Goal: Task Accomplishment & Management: Manage account settings

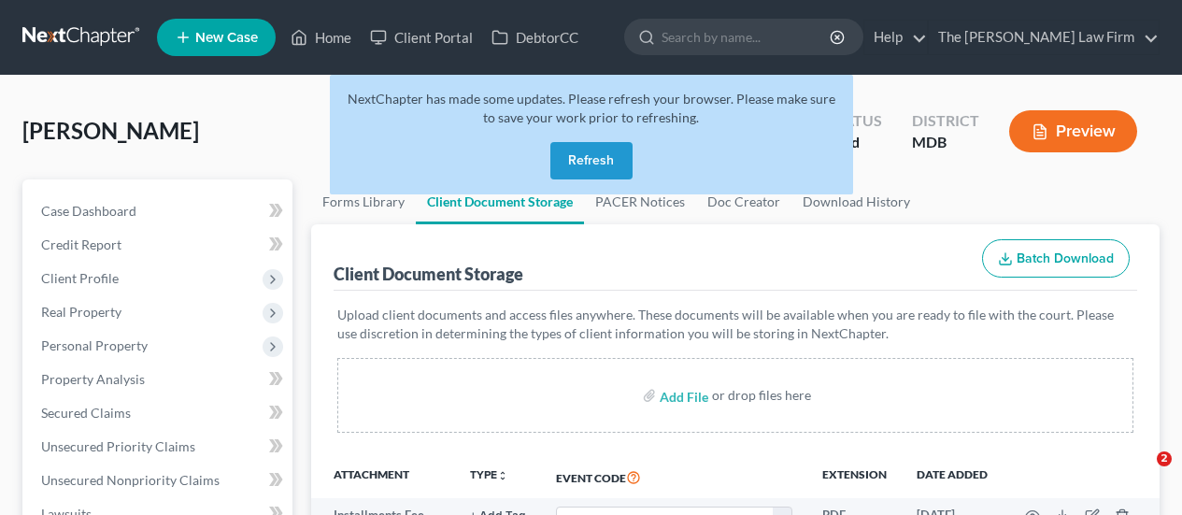
select select "25"
select select "14"
click at [613, 155] on button "Refresh" at bounding box center [591, 160] width 82 height 37
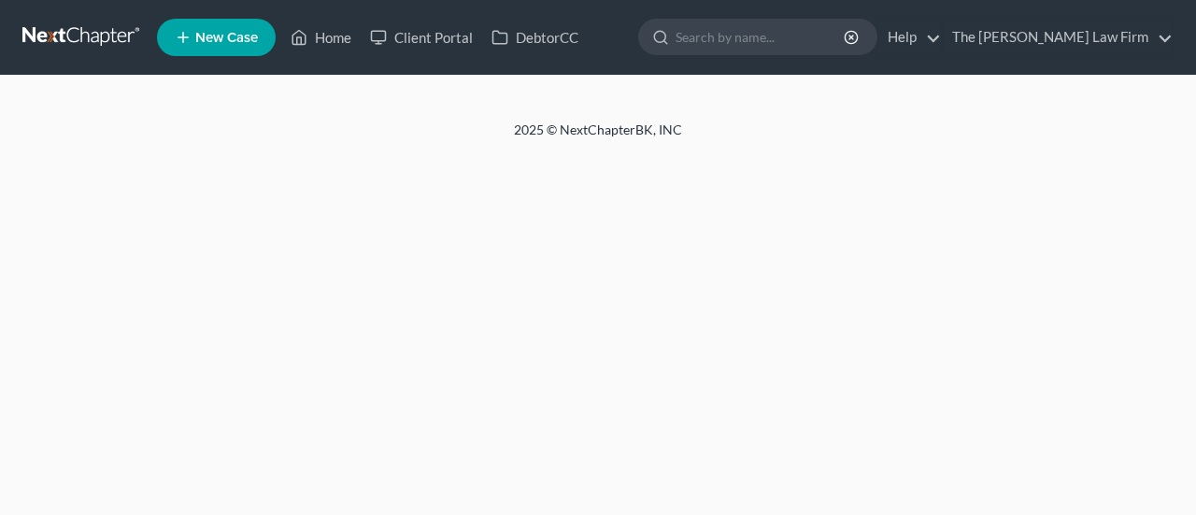
select select "25"
select select "14"
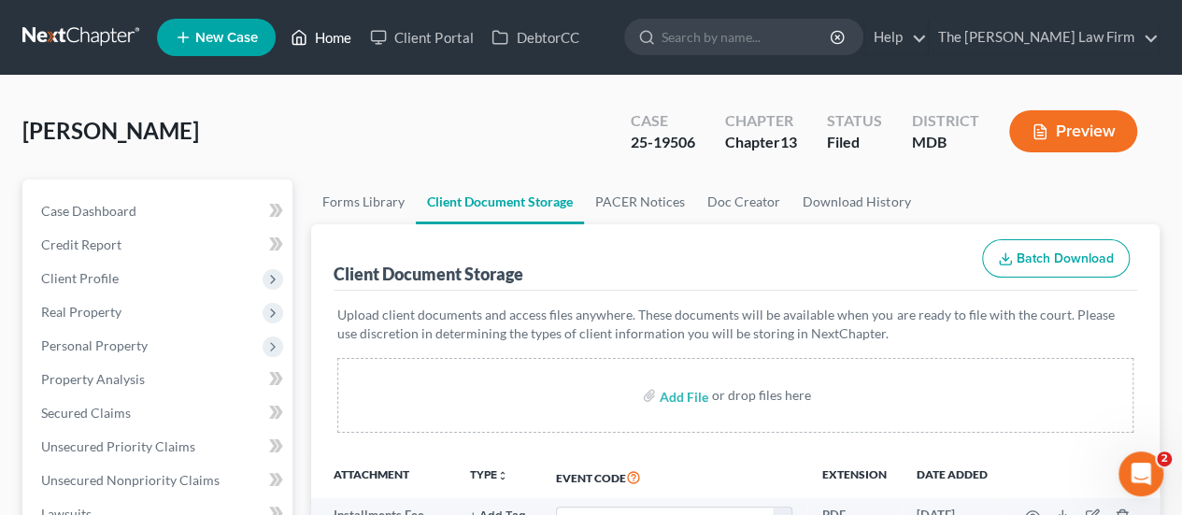
click at [336, 36] on link "Home" at bounding box center [320, 38] width 79 height 34
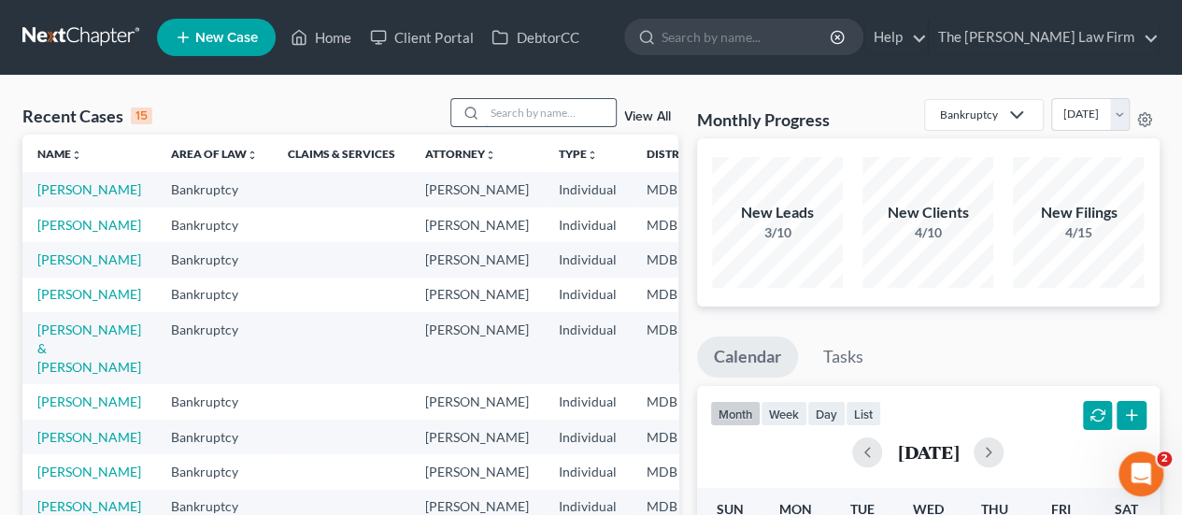
click at [519, 111] on input "search" at bounding box center [550, 112] width 131 height 27
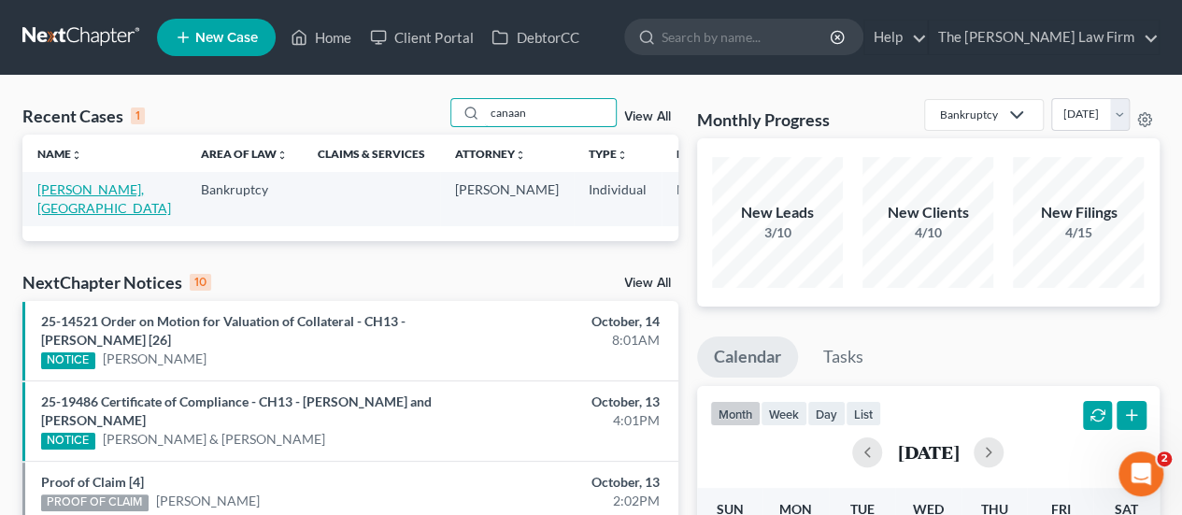
type input "canaan"
click at [65, 188] on link "Bruce, Canaan" at bounding box center [104, 198] width 134 height 35
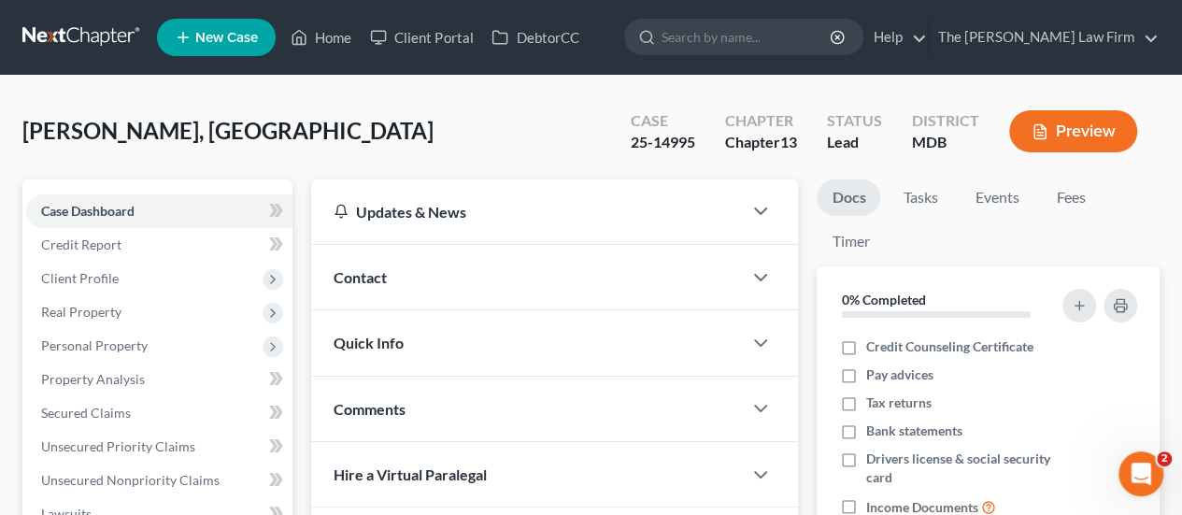
scroll to position [374, 0]
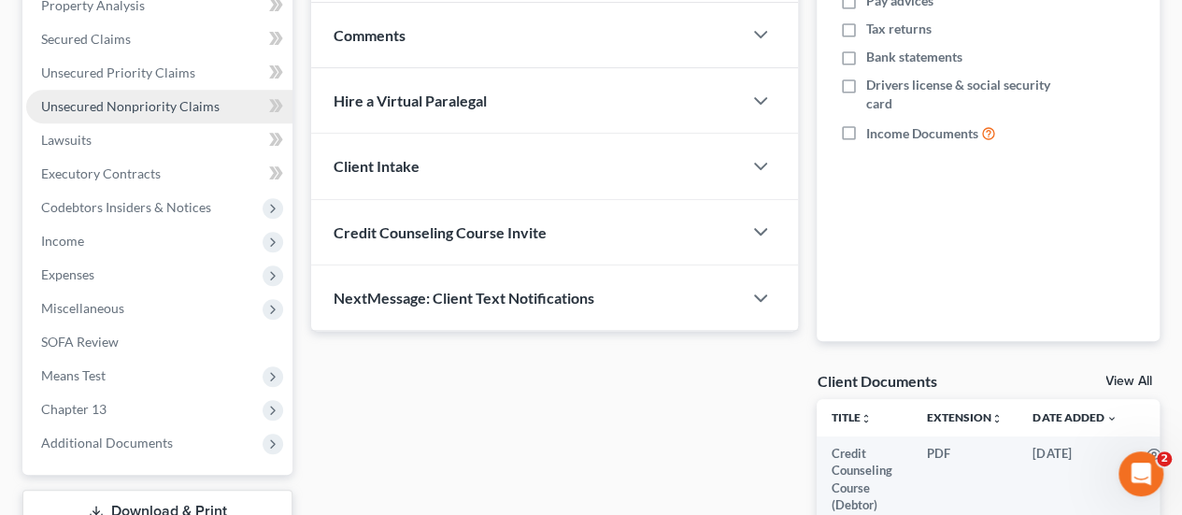
click at [161, 104] on span "Unsecured Nonpriority Claims" at bounding box center [130, 106] width 178 height 16
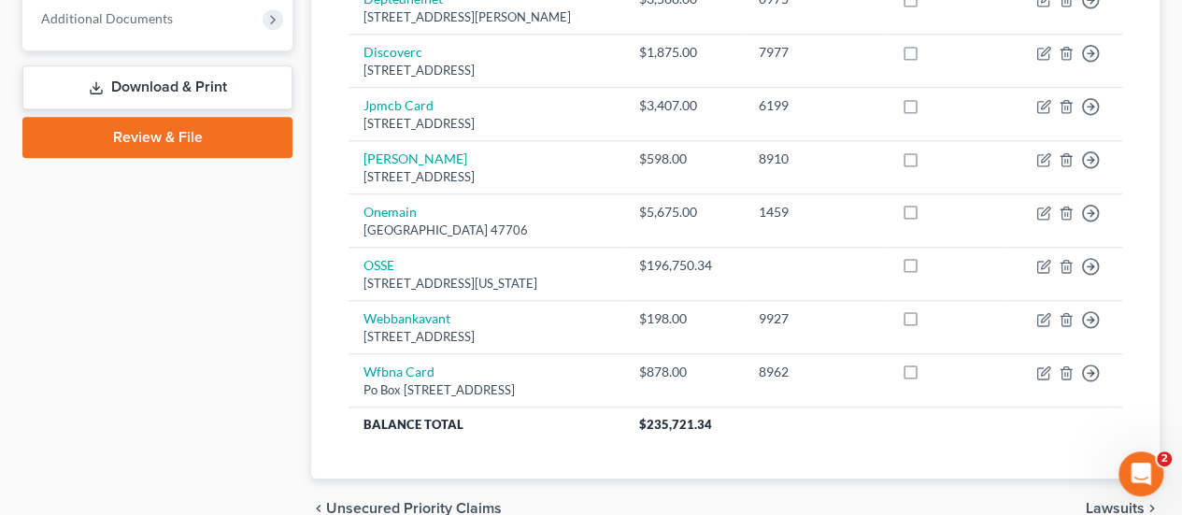
scroll to position [699, 0]
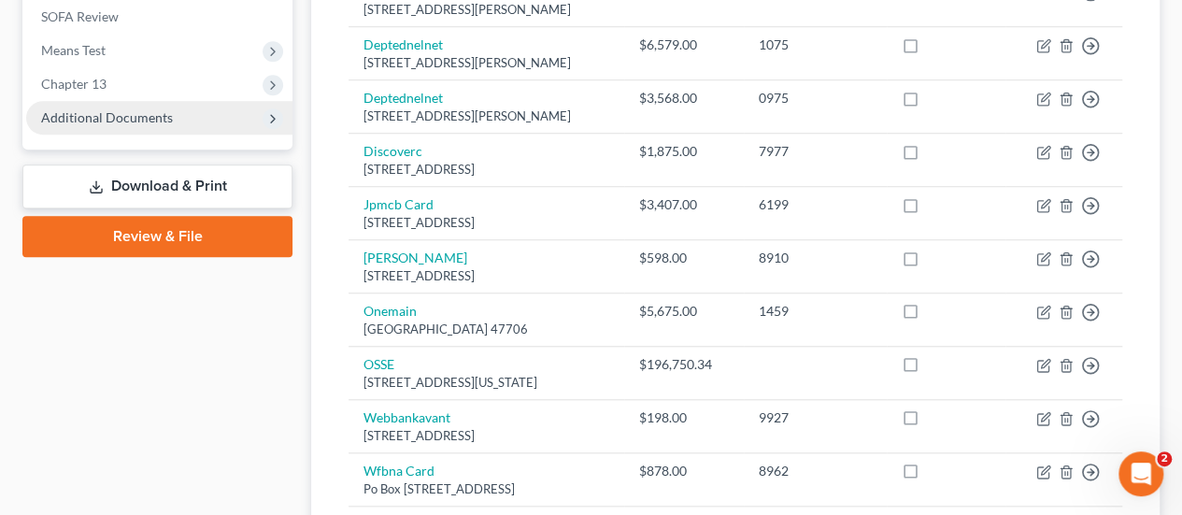
click at [143, 116] on span "Additional Documents" at bounding box center [107, 117] width 132 height 16
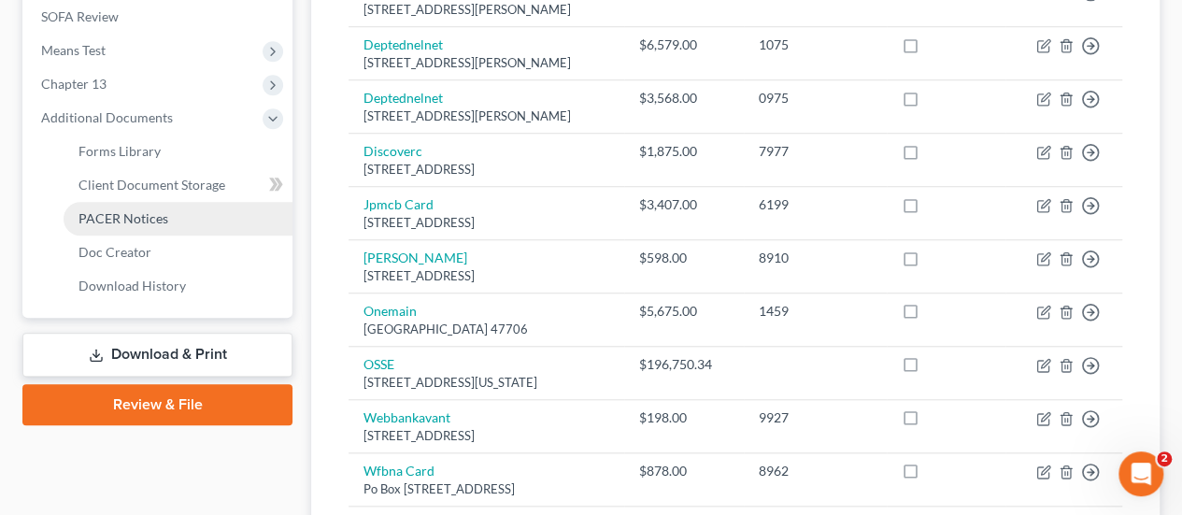
click at [134, 219] on span "PACER Notices" at bounding box center [123, 218] width 90 height 16
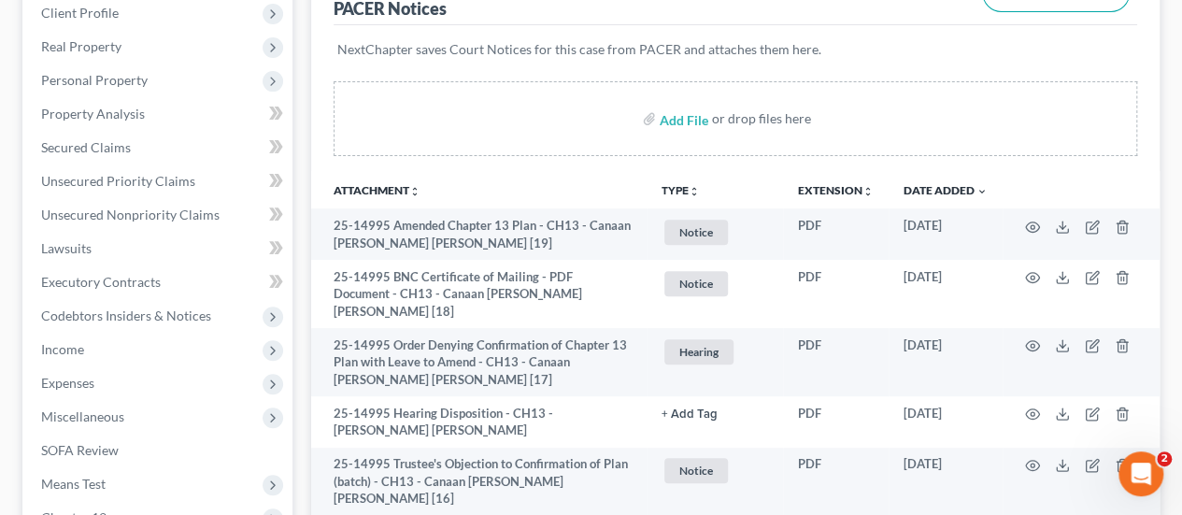
scroll to position [374, 0]
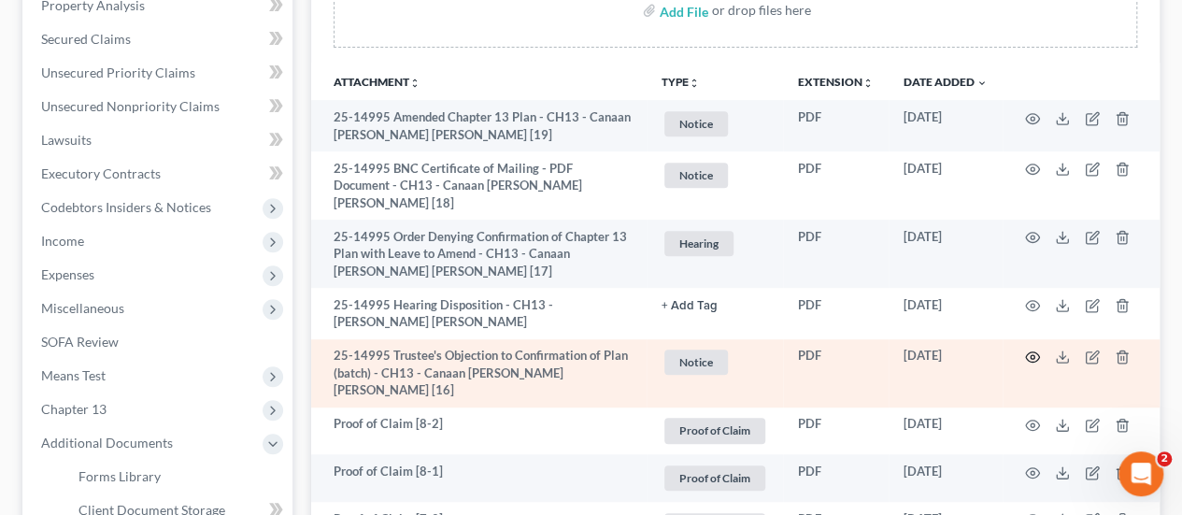
click at [1030, 355] on circle "button" at bounding box center [1032, 357] width 4 height 4
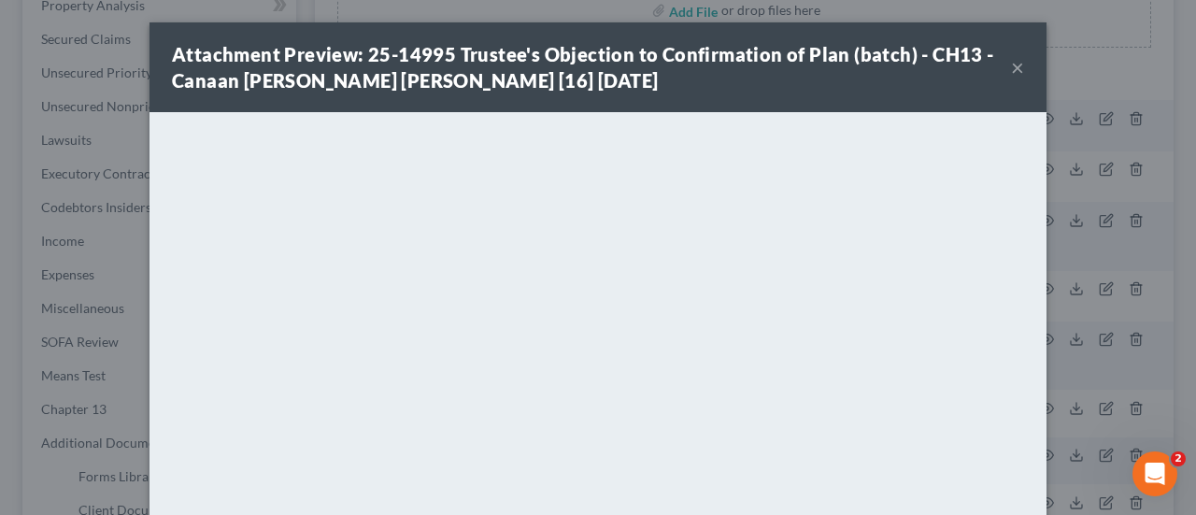
click at [1013, 68] on button "×" at bounding box center [1017, 67] width 13 height 22
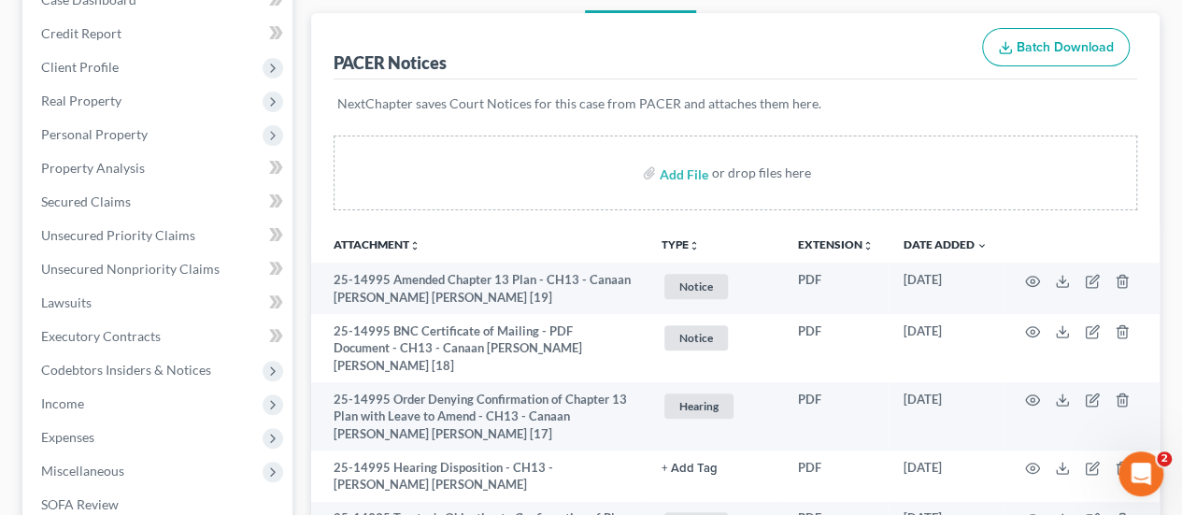
scroll to position [93, 0]
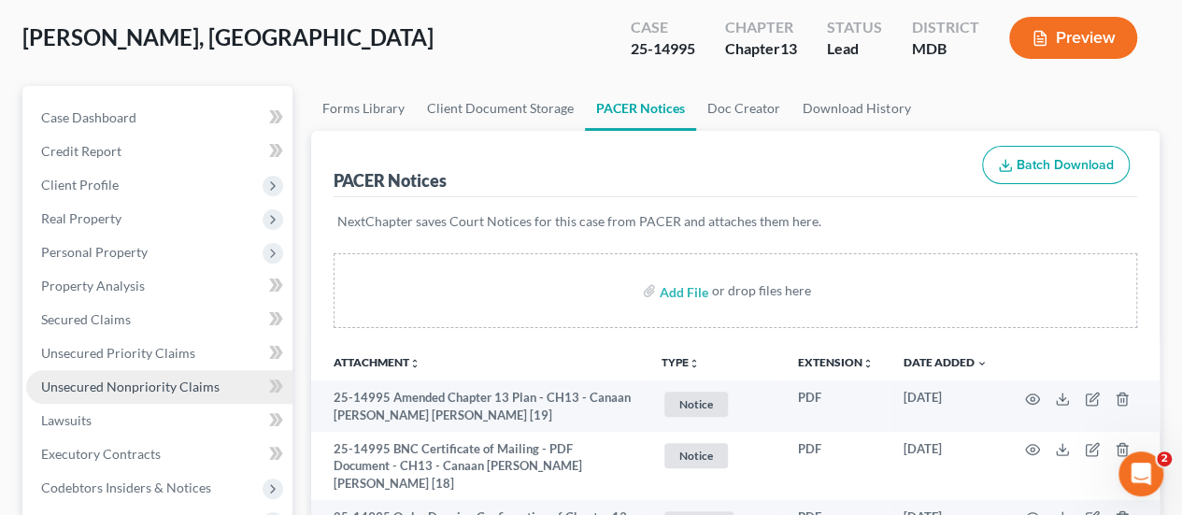
click at [135, 386] on span "Unsecured Nonpriority Claims" at bounding box center [130, 386] width 178 height 16
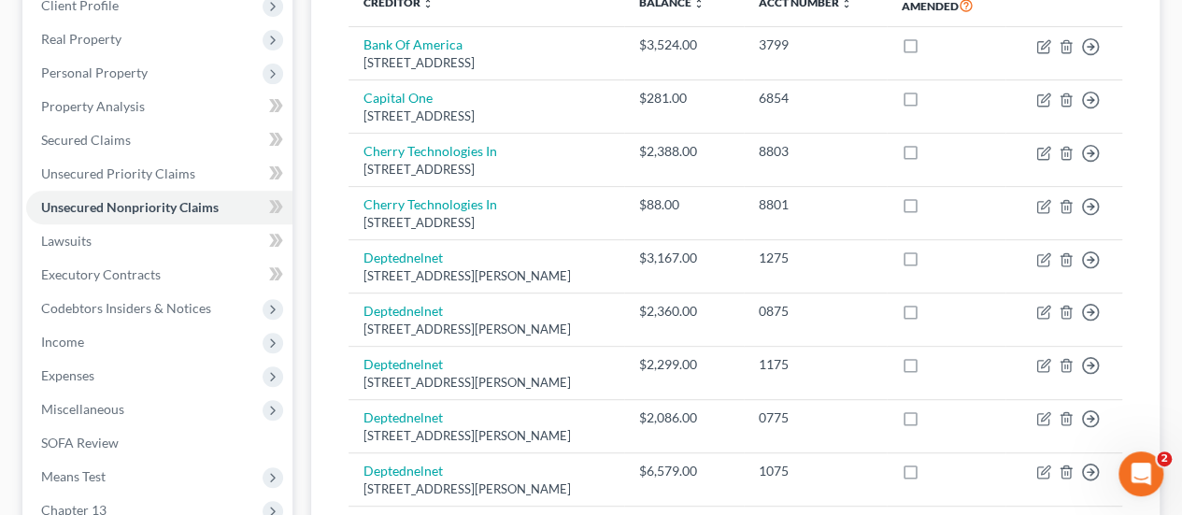
scroll to position [374, 0]
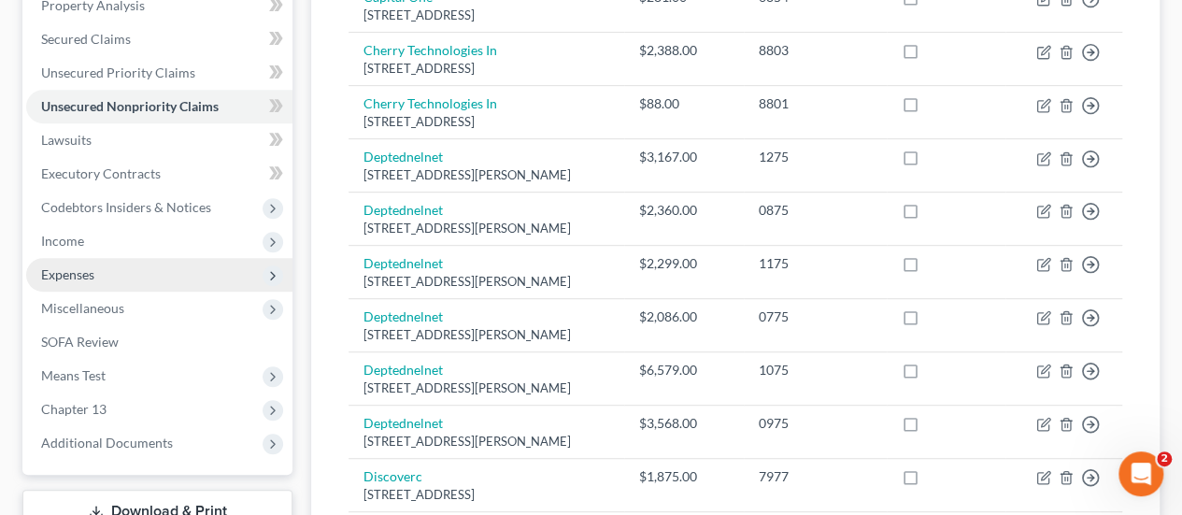
click at [92, 278] on span "Expenses" at bounding box center [67, 274] width 53 height 16
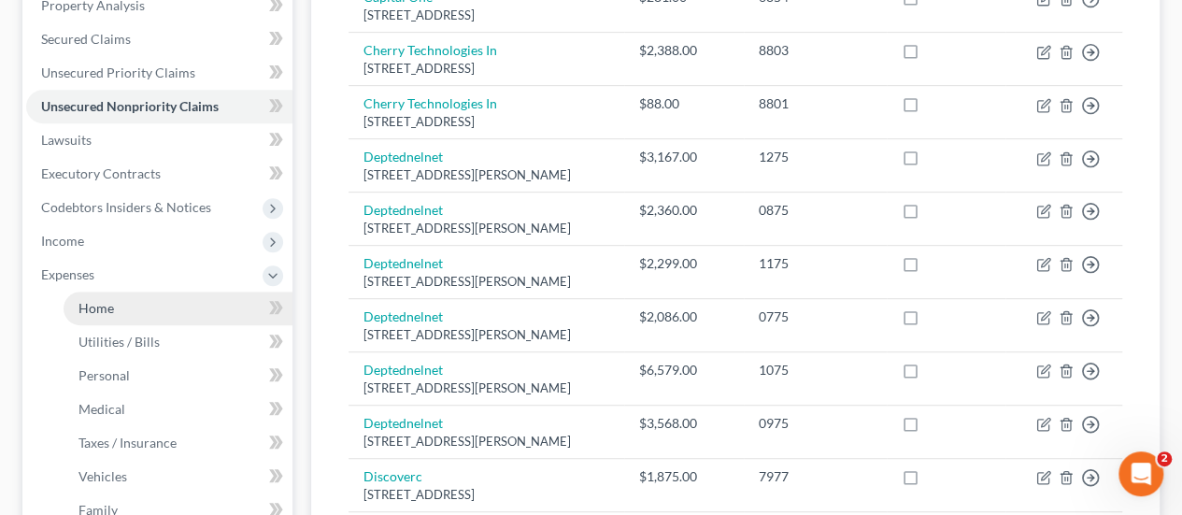
click at [93, 302] on span "Home" at bounding box center [96, 308] width 36 height 16
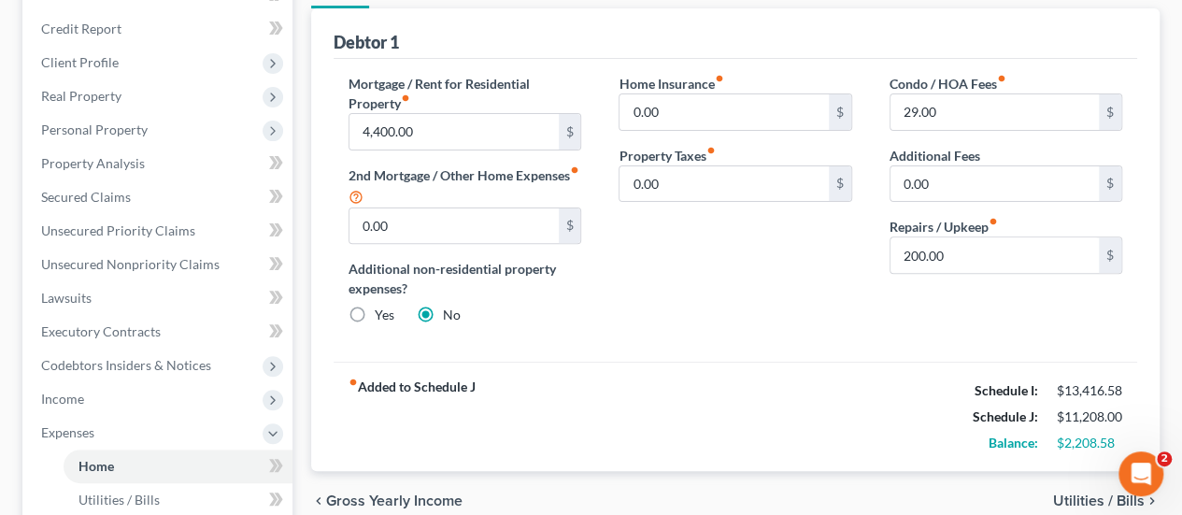
scroll to position [187, 0]
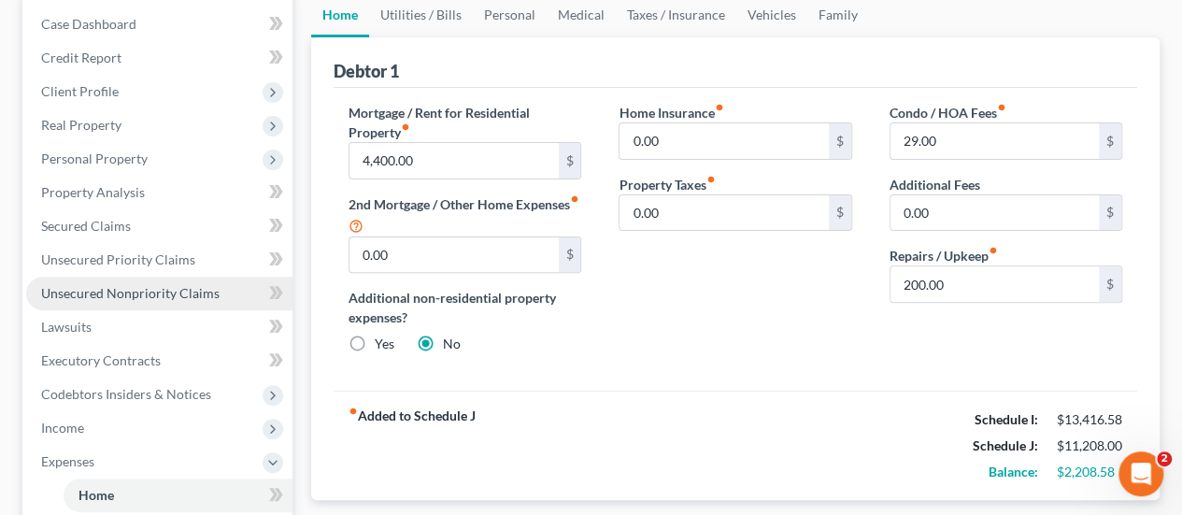
click at [165, 295] on span "Unsecured Nonpriority Claims" at bounding box center [130, 293] width 178 height 16
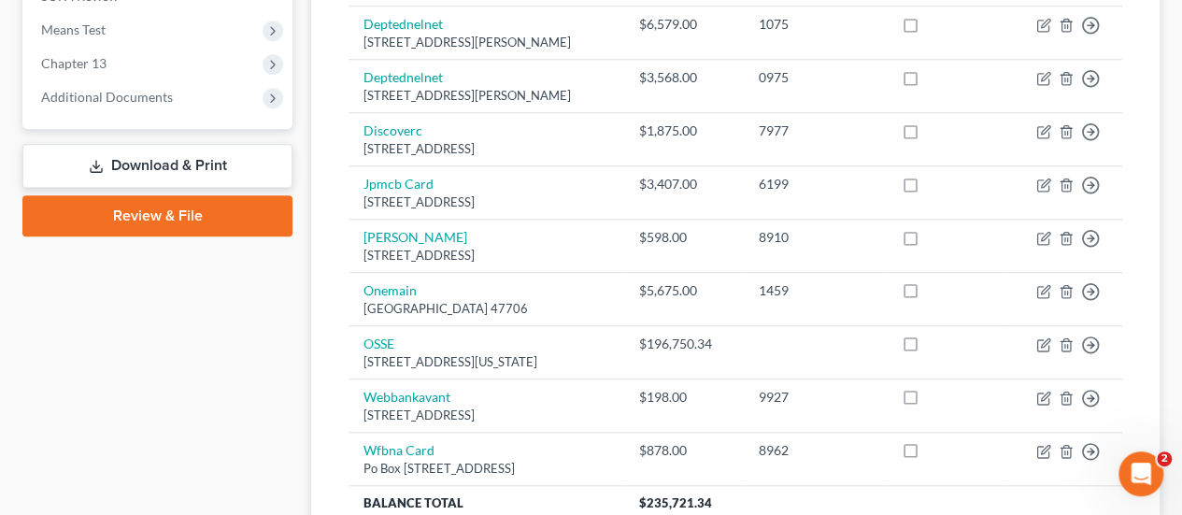
scroll to position [747, 0]
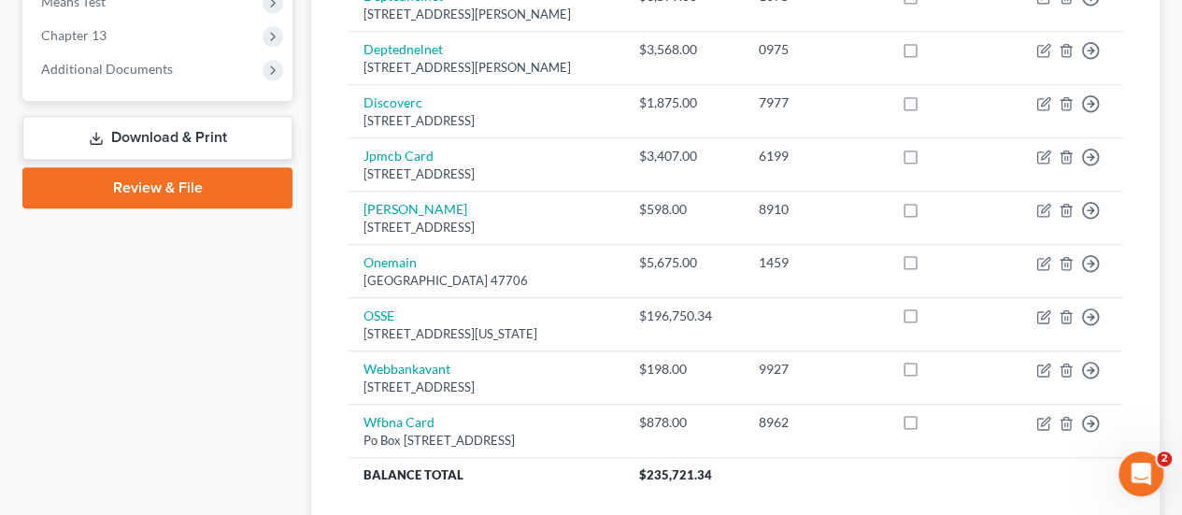
click at [337, 271] on div "Creditor expand_more expand_less unfold_more Balance expand_more expand_less un…" at bounding box center [735, 12] width 803 height 1034
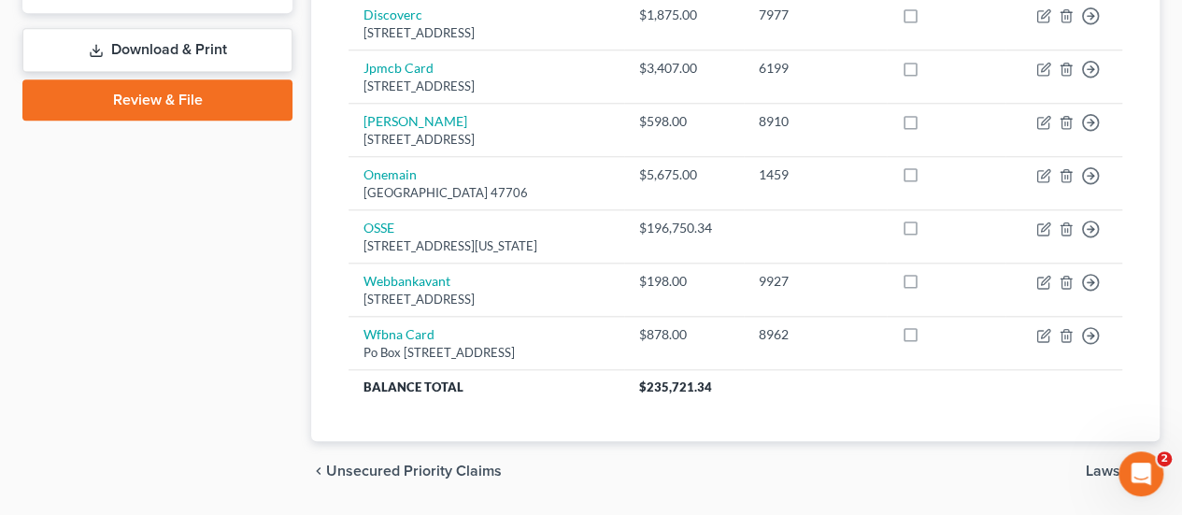
scroll to position [841, 0]
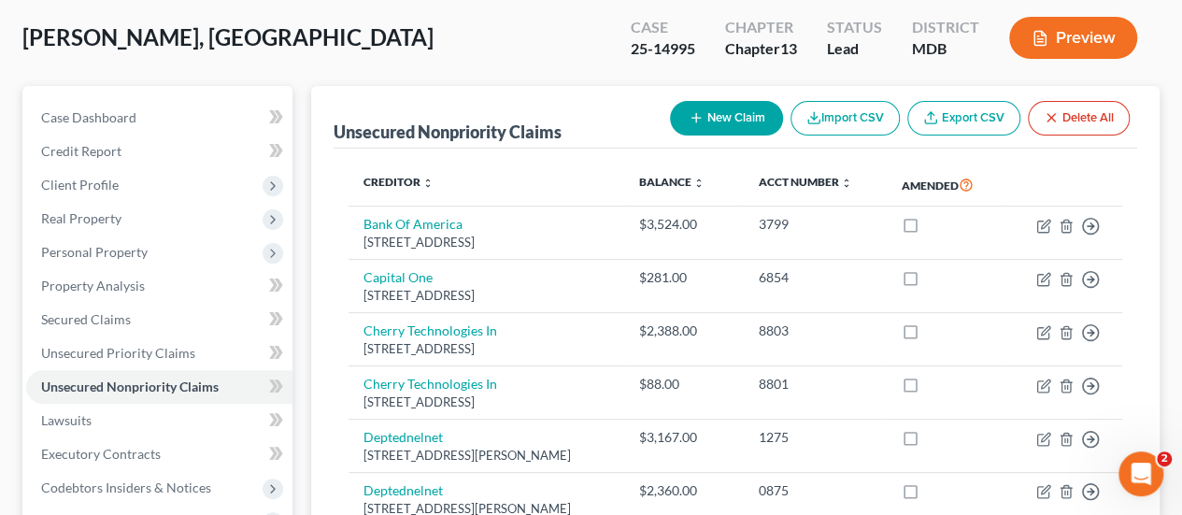
scroll to position [0, 0]
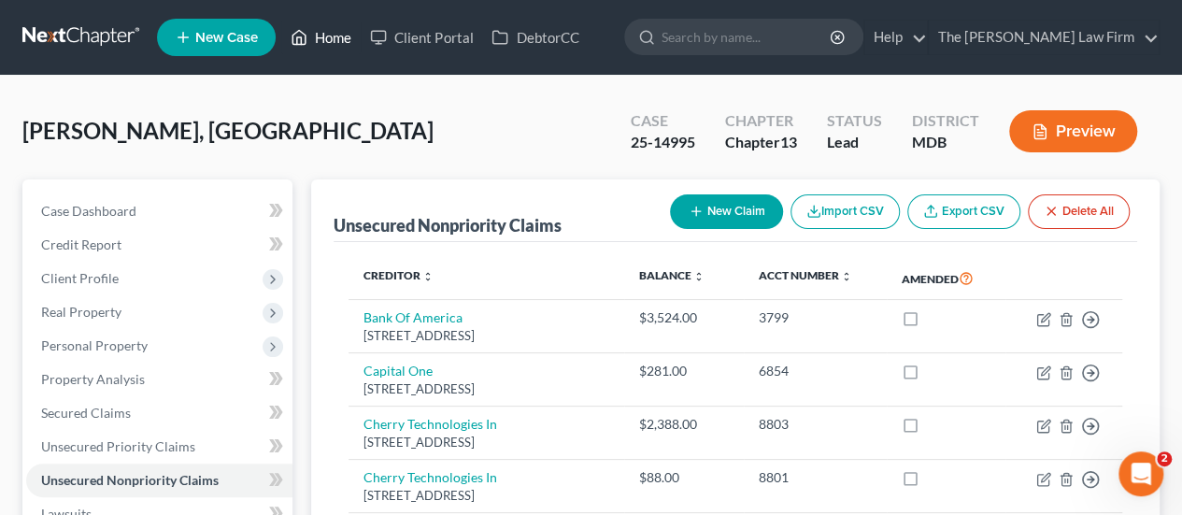
drag, startPoint x: 346, startPoint y: 36, endPoint x: 396, endPoint y: 75, distance: 63.3
click at [346, 36] on link "Home" at bounding box center [320, 38] width 79 height 34
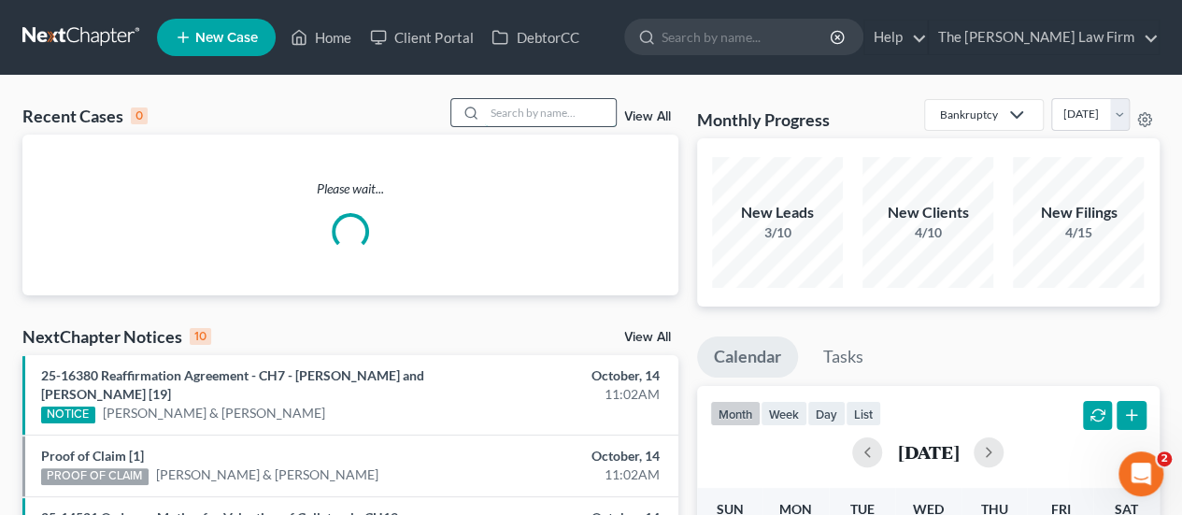
click at [536, 115] on input "search" at bounding box center [550, 112] width 131 height 27
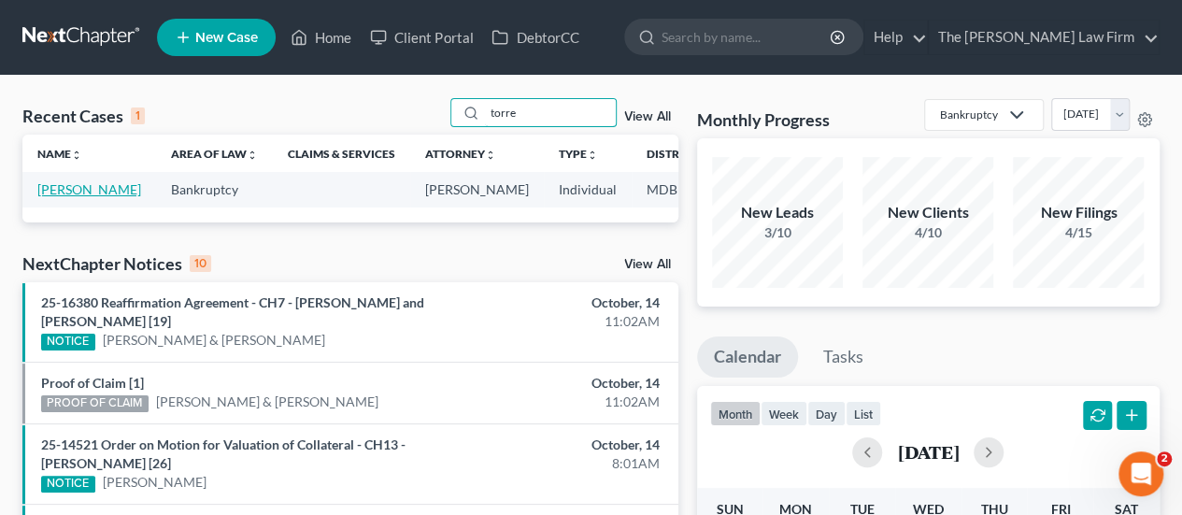
type input "torre"
click at [60, 190] on link "Torres, Joaquin" at bounding box center [89, 189] width 104 height 16
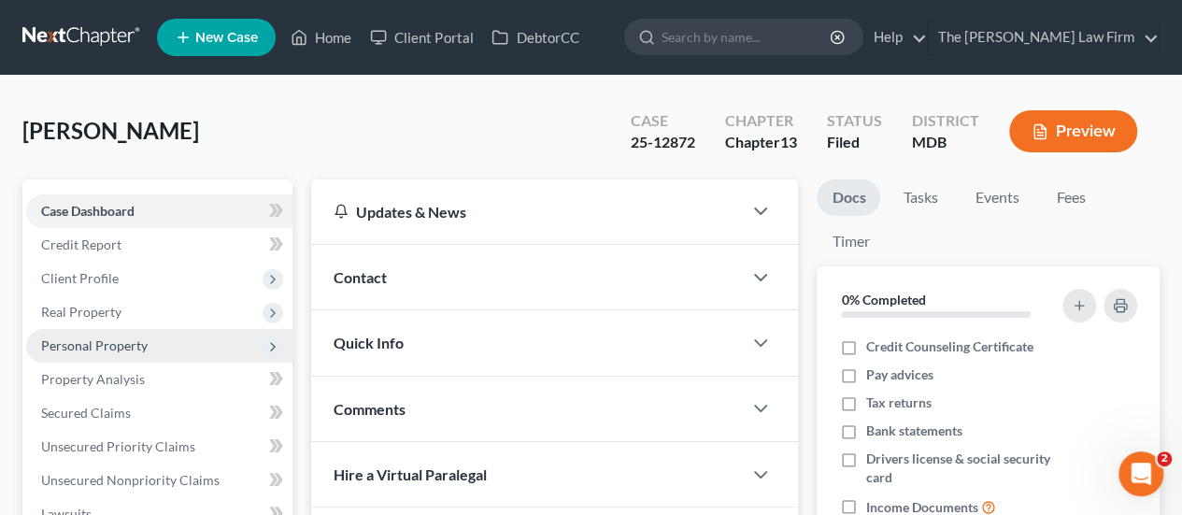
click at [93, 348] on span "Personal Property" at bounding box center [94, 345] width 107 height 16
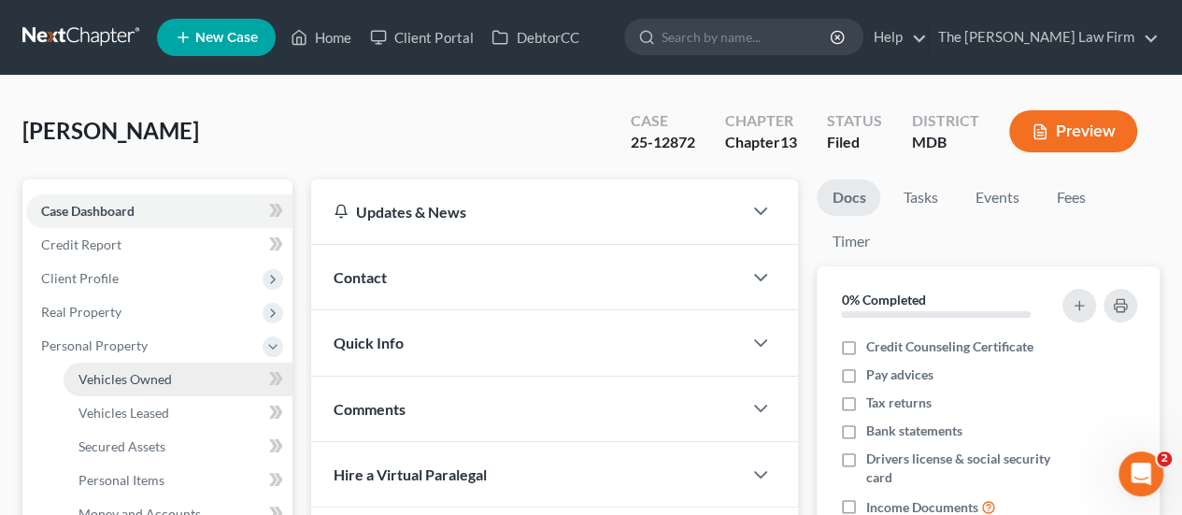
click at [118, 378] on span "Vehicles Owned" at bounding box center [124, 379] width 93 height 16
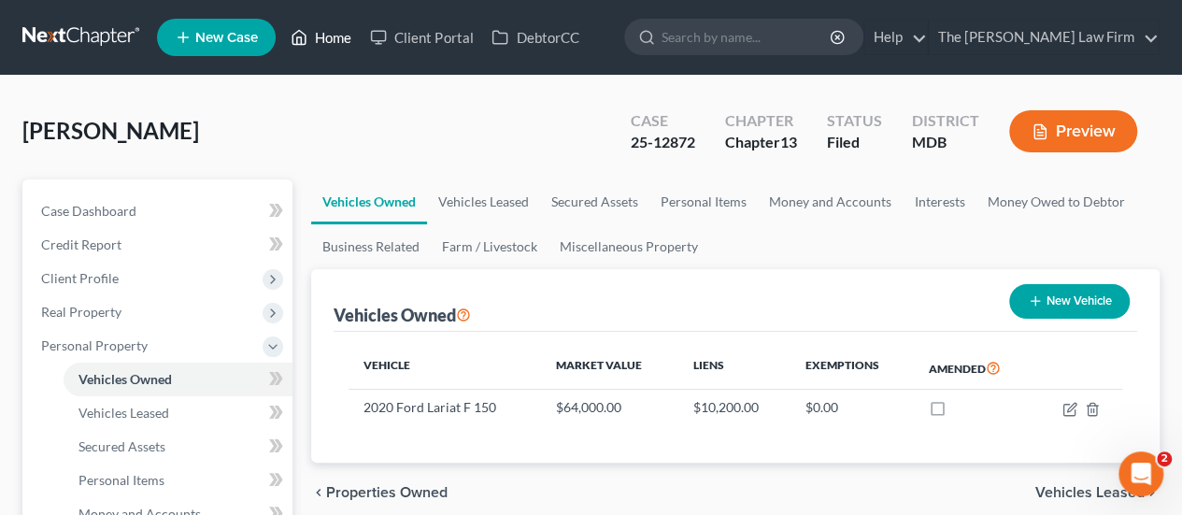
click at [329, 46] on link "Home" at bounding box center [320, 38] width 79 height 34
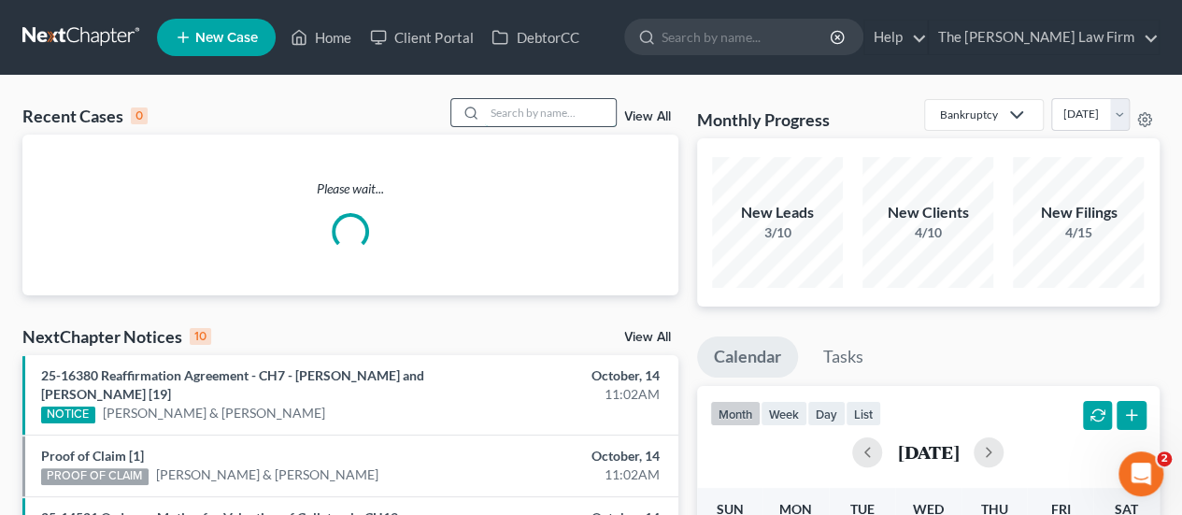
click at [542, 106] on input "search" at bounding box center [550, 112] width 131 height 27
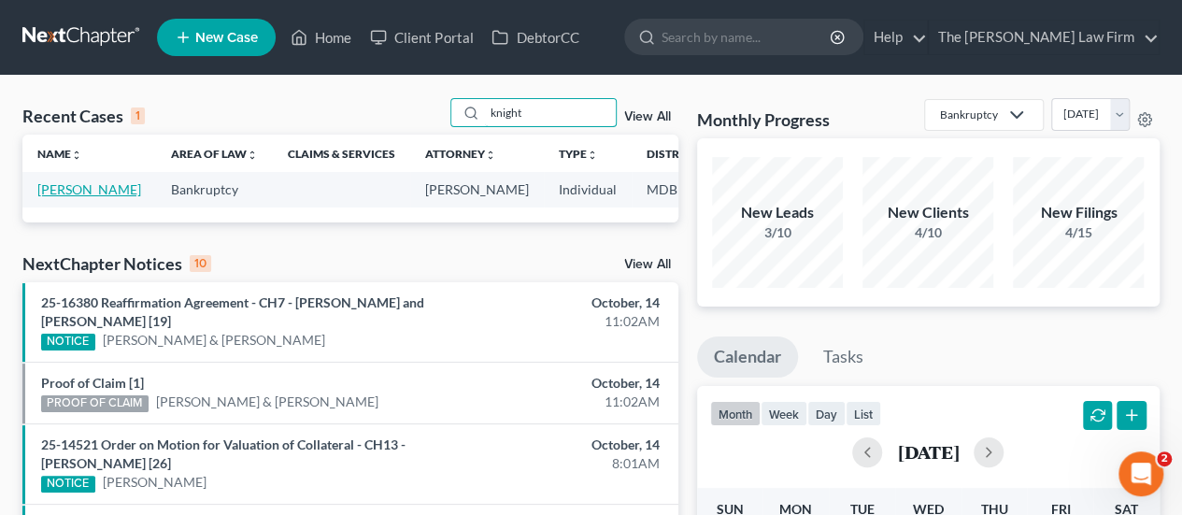
type input "knight"
click at [69, 187] on link "Knight, Kate" at bounding box center [89, 189] width 104 height 16
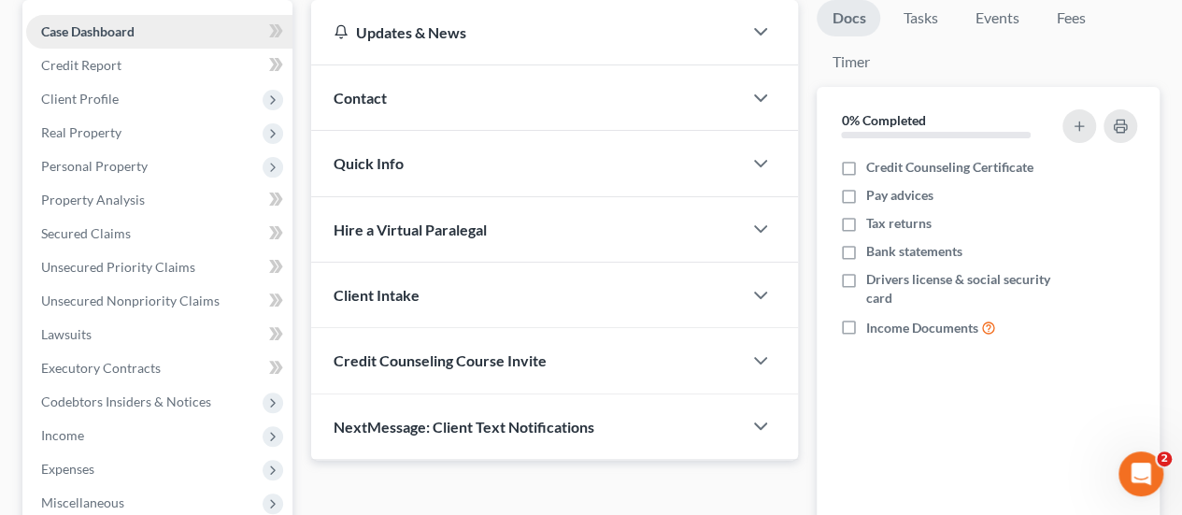
scroll to position [187, 0]
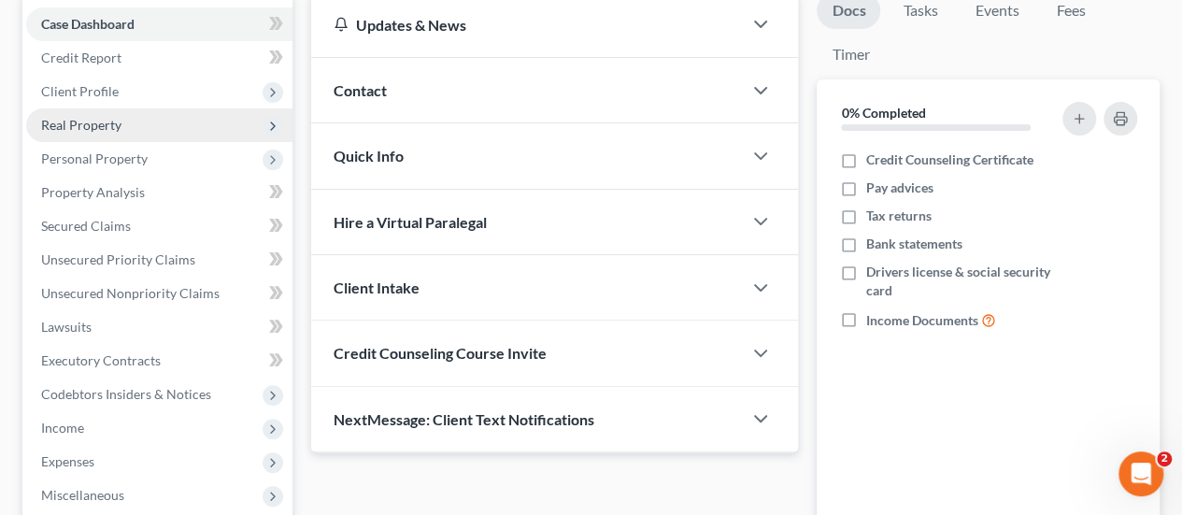
click at [90, 124] on span "Real Property" at bounding box center [81, 125] width 80 height 16
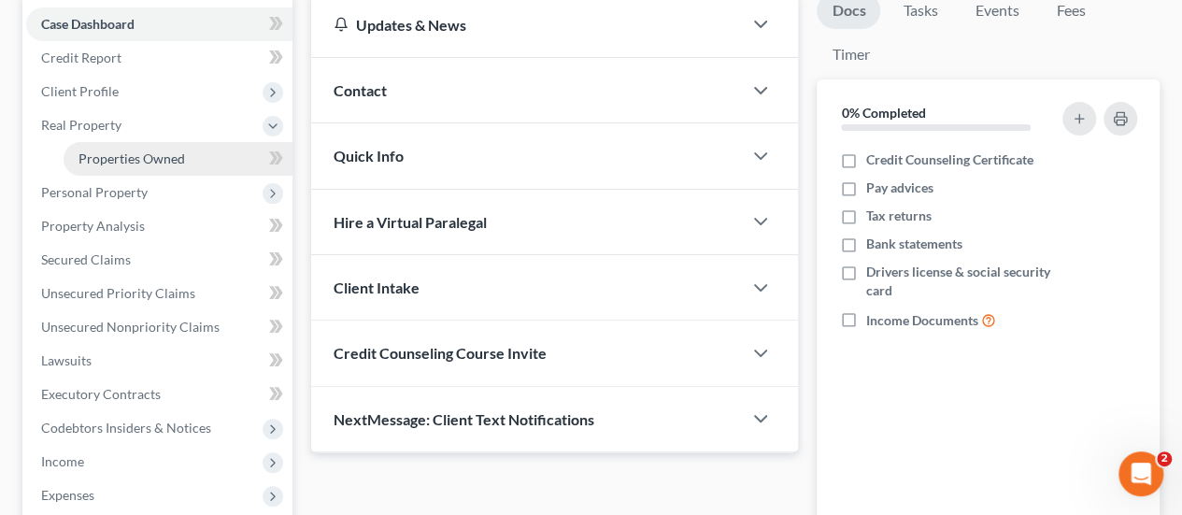
click at [137, 166] on link "Properties Owned" at bounding box center [178, 159] width 229 height 34
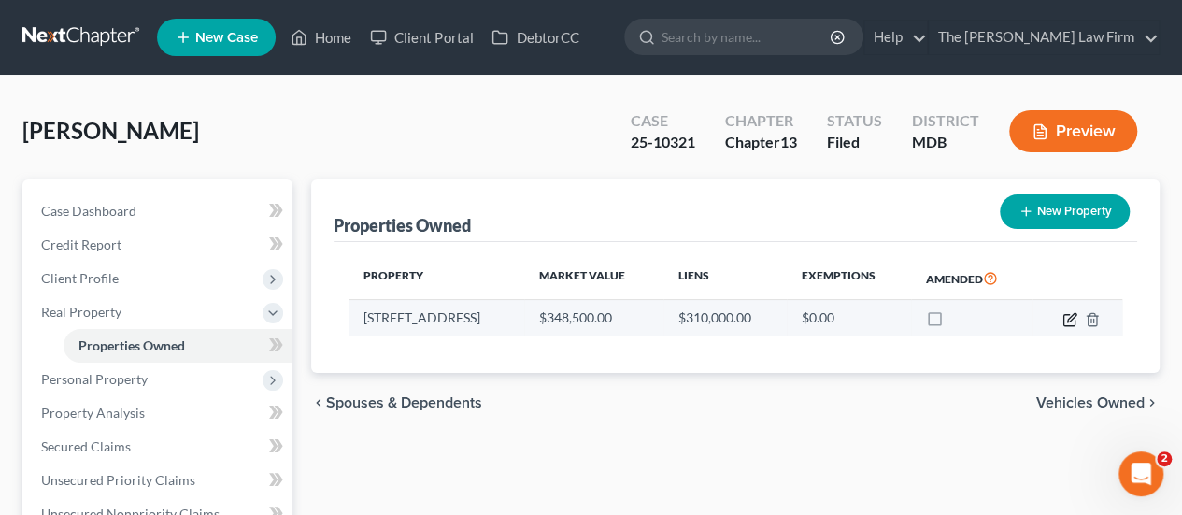
click at [1071, 320] on icon "button" at bounding box center [1069, 319] width 15 height 15
select select "21"
select select "3"
select select "0"
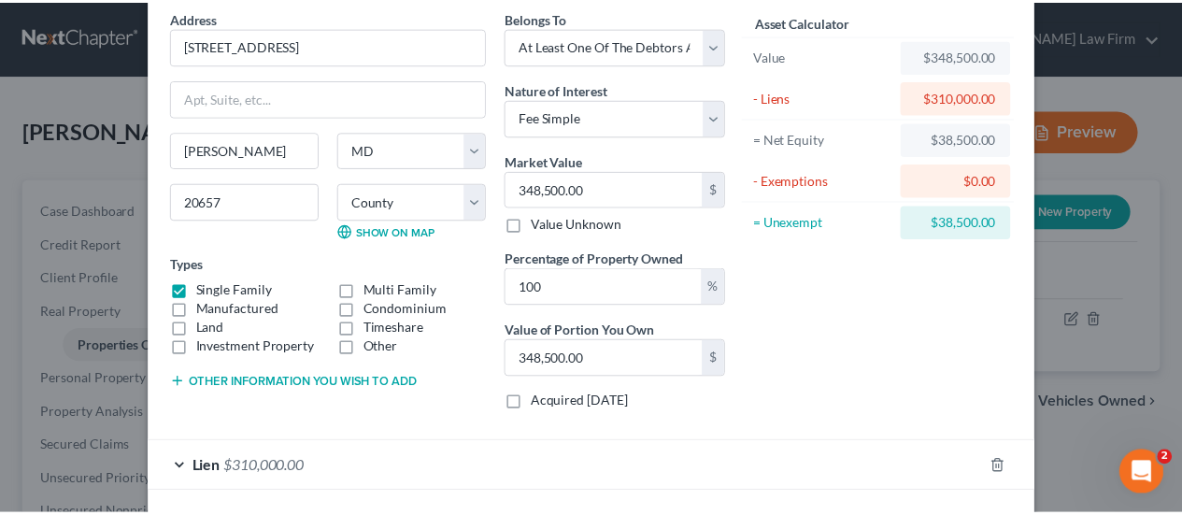
scroll to position [154, 0]
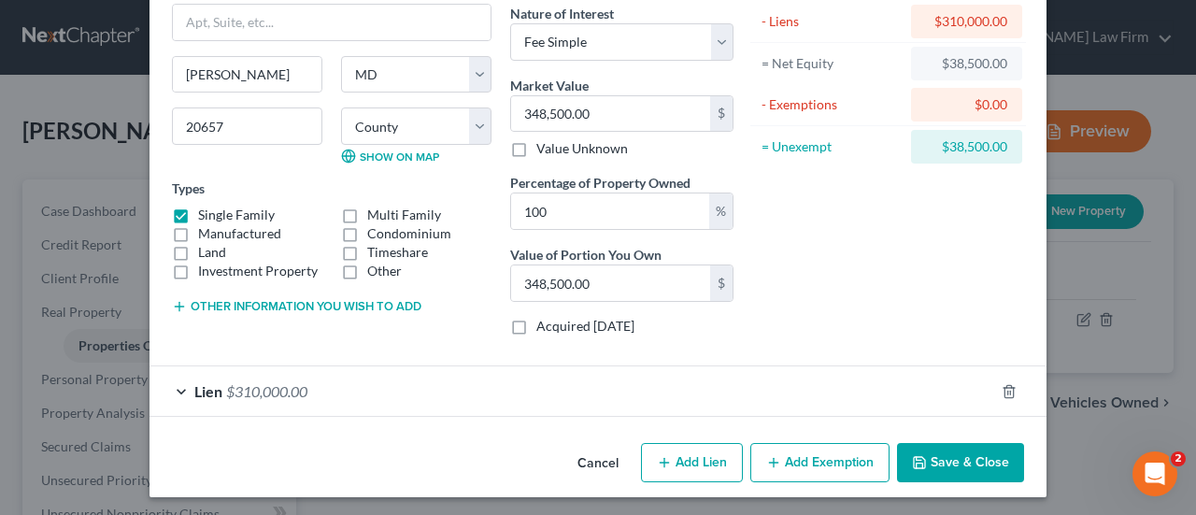
click at [609, 462] on button "Cancel" at bounding box center [597, 463] width 71 height 37
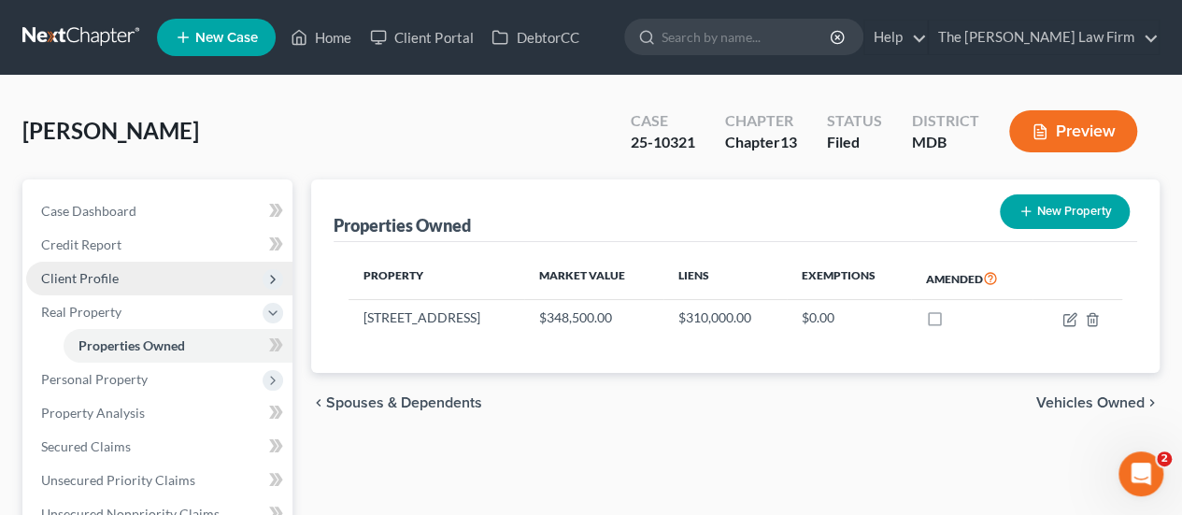
click at [93, 274] on span "Client Profile" at bounding box center [80, 278] width 78 height 16
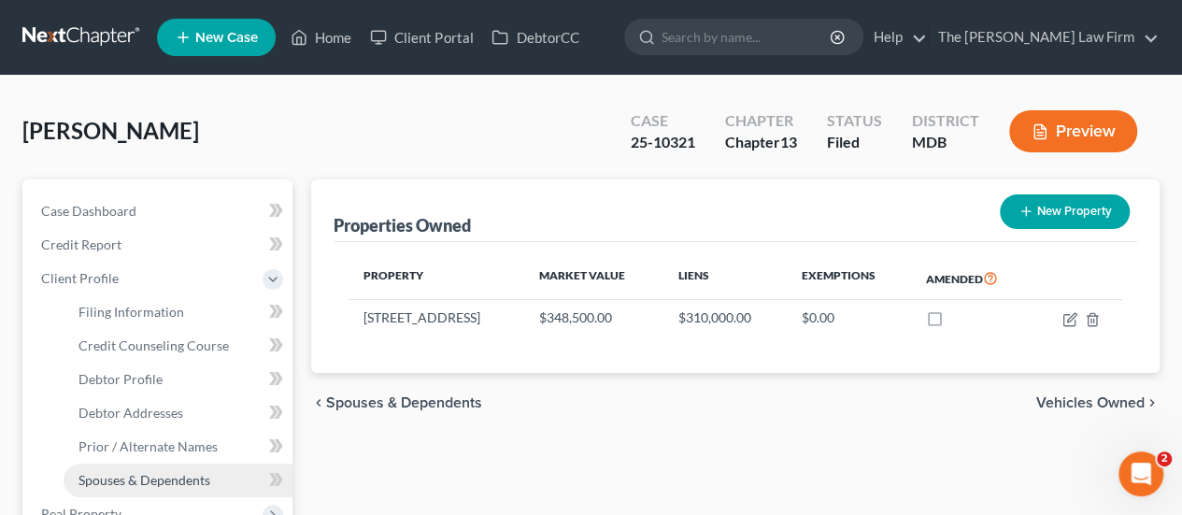
click at [123, 477] on span "Spouses & Dependents" at bounding box center [144, 480] width 132 height 16
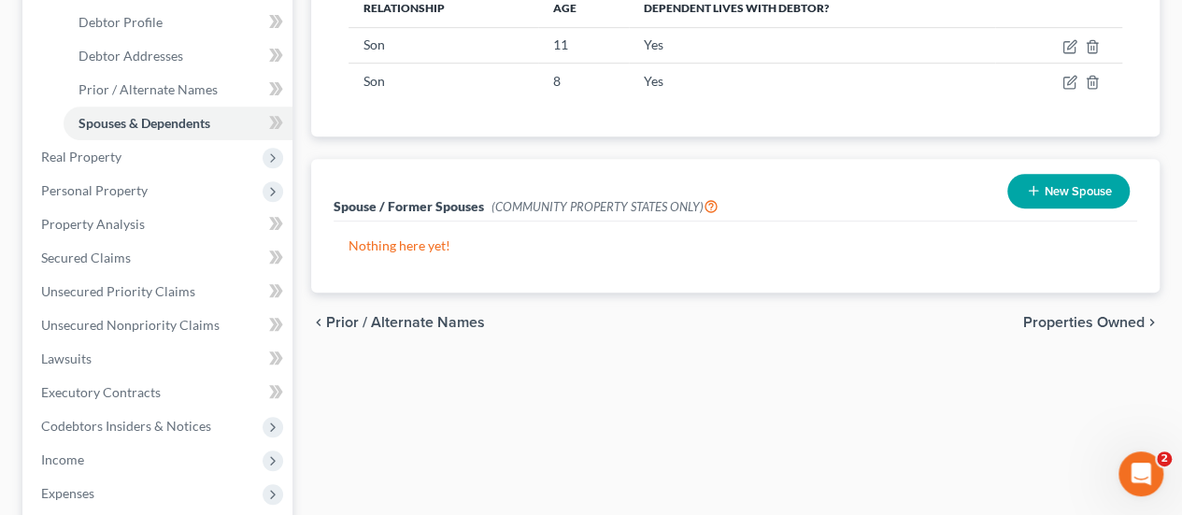
scroll to position [374, 0]
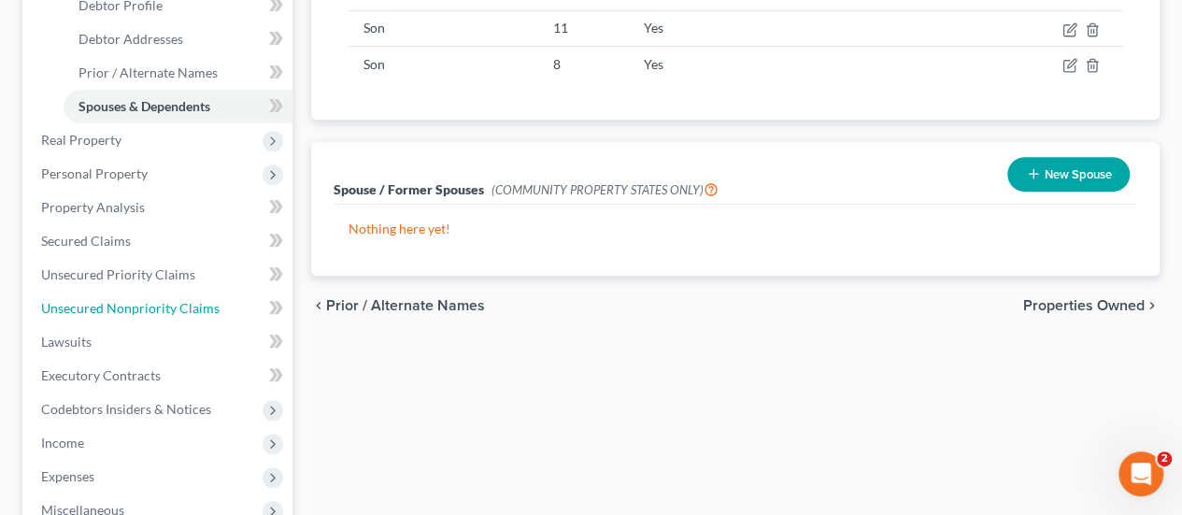
drag, startPoint x: 163, startPoint y: 309, endPoint x: 310, endPoint y: 310, distance: 146.7
click at [163, 309] on span "Unsecured Nonpriority Claims" at bounding box center [130, 308] width 178 height 16
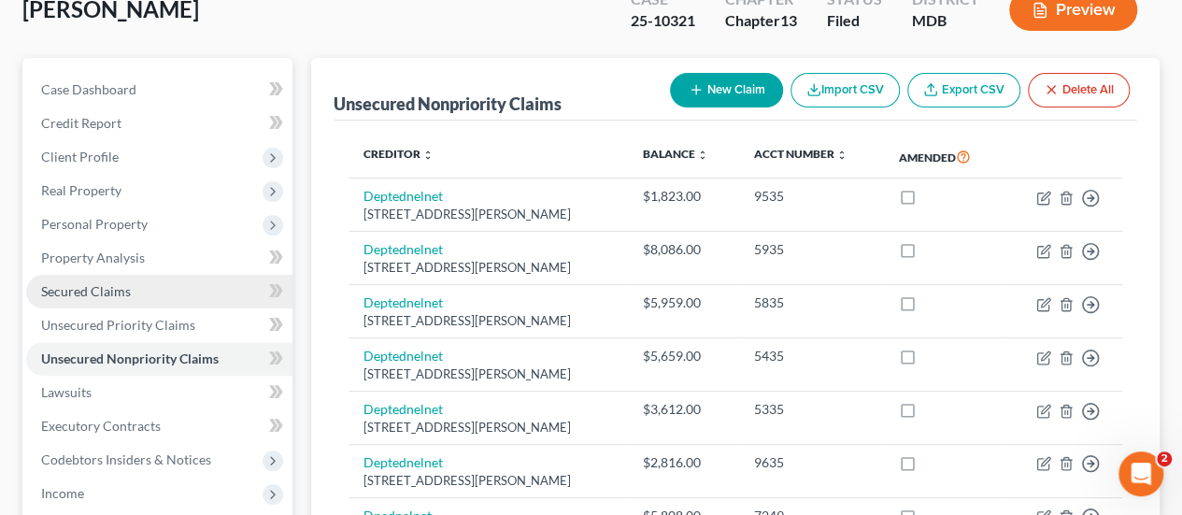
scroll to position [93, 0]
